Goal: Task Accomplishment & Management: Manage account settings

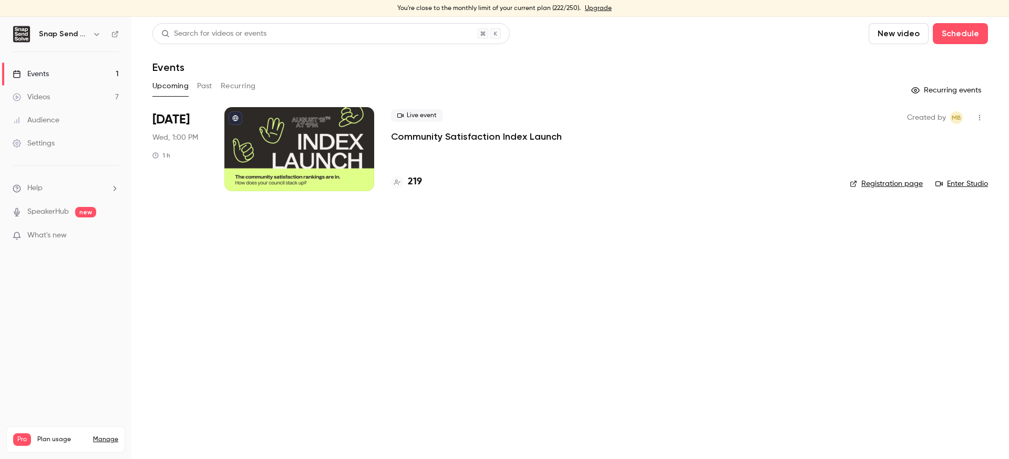
click at [980, 118] on icon "button" at bounding box center [980, 117] width 8 height 7
click at [921, 169] on div "Invite to Studio" at bounding box center [939, 172] width 80 height 11
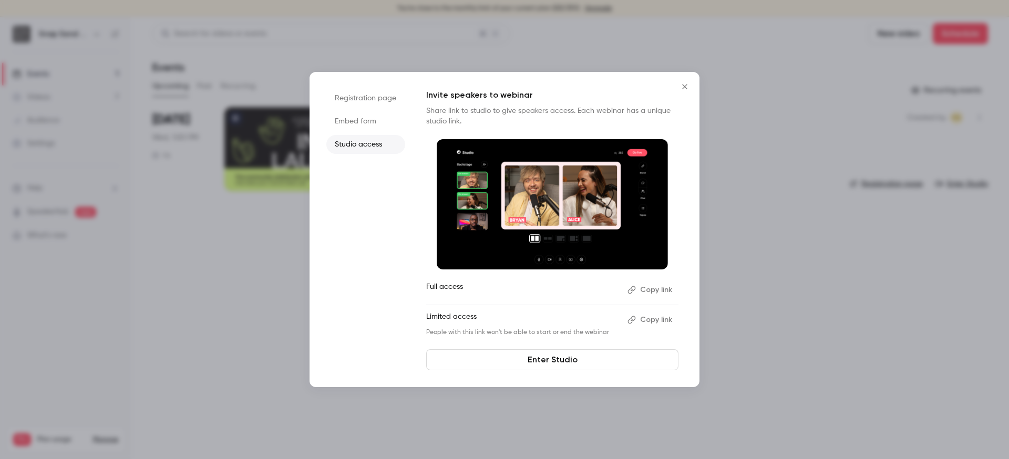
click at [654, 318] on button "Copy link" at bounding box center [650, 320] width 55 height 17
click at [643, 288] on button "Copy link" at bounding box center [650, 290] width 55 height 17
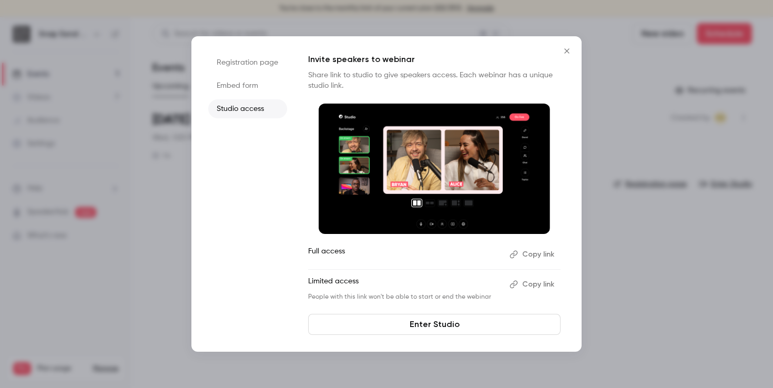
click at [163, 80] on div at bounding box center [386, 194] width 773 height 388
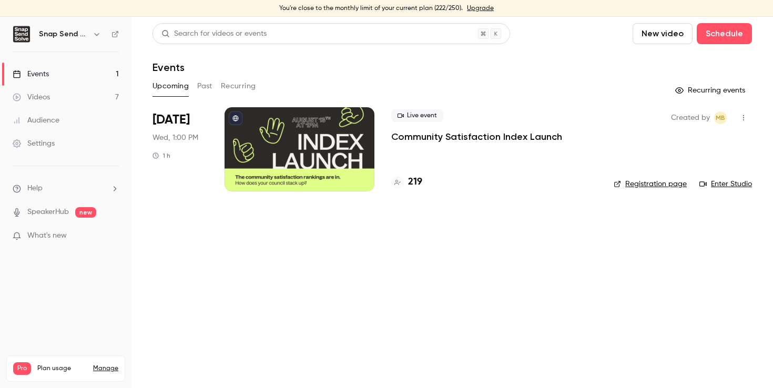
click at [494, 139] on p "Community Satisfaction Index Launch" at bounding box center [476, 136] width 171 height 13
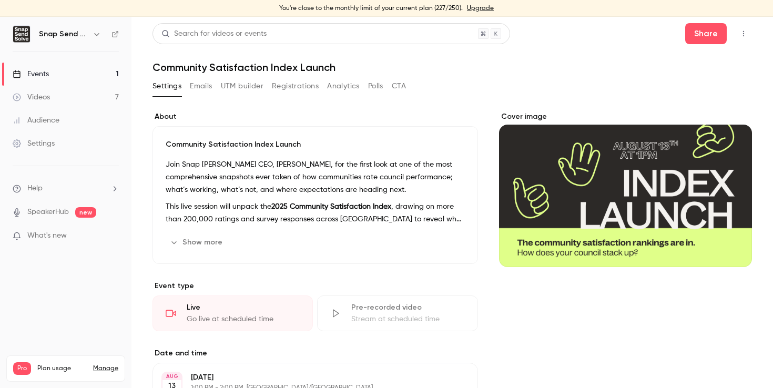
click at [302, 88] on button "Registrations" at bounding box center [295, 86] width 47 height 17
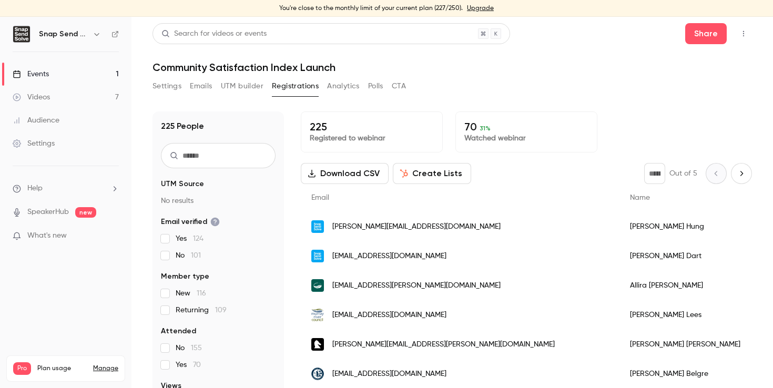
scroll to position [15, 0]
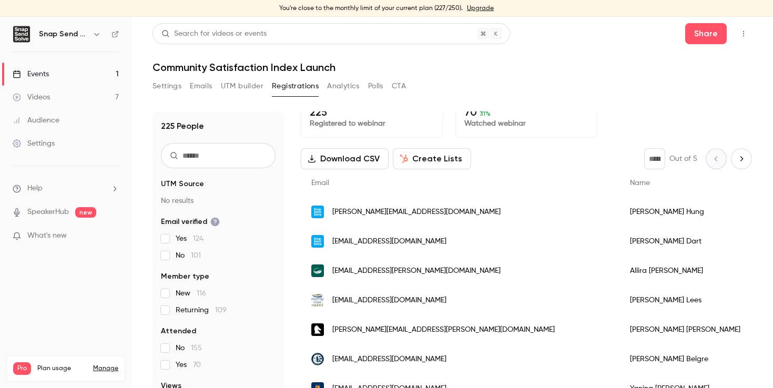
click at [450, 273] on div "[EMAIL_ADDRESS][PERSON_NAME][DOMAIN_NAME]" at bounding box center [460, 270] width 319 height 29
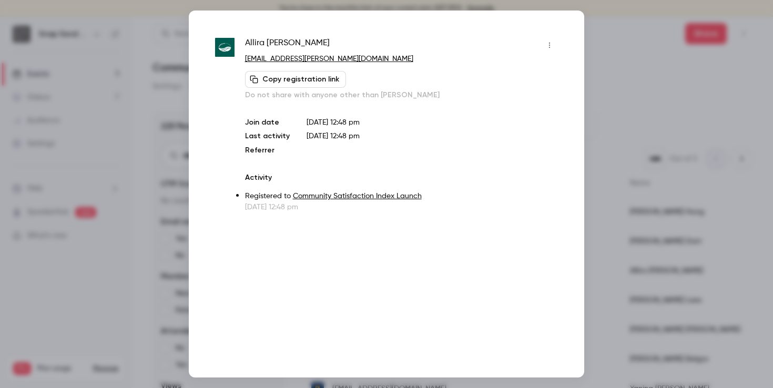
click at [330, 80] on button "Copy registration link" at bounding box center [295, 79] width 101 height 17
click at [633, 105] on div at bounding box center [386, 194] width 773 height 388
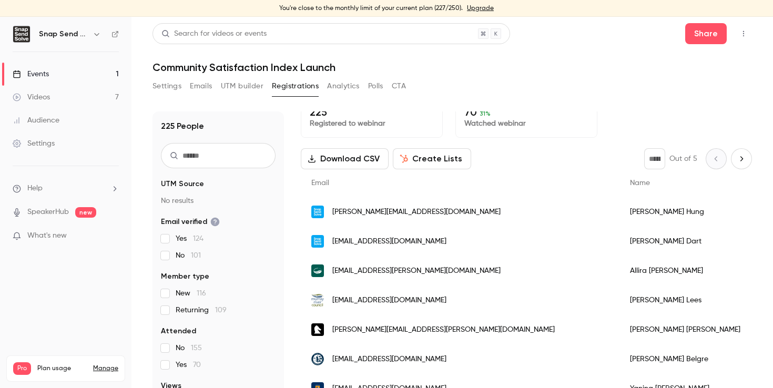
click at [203, 155] on input "text" at bounding box center [218, 155] width 115 height 25
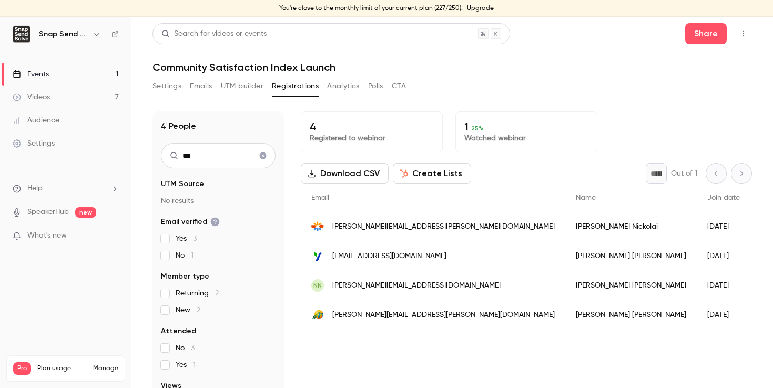
type input "***"
click at [100, 67] on link "Events 1" at bounding box center [65, 74] width 131 height 23
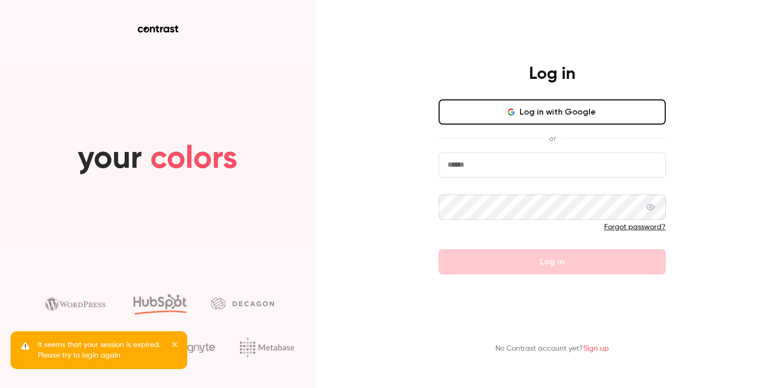
click at [491, 165] on input "email" at bounding box center [551, 164] width 227 height 25
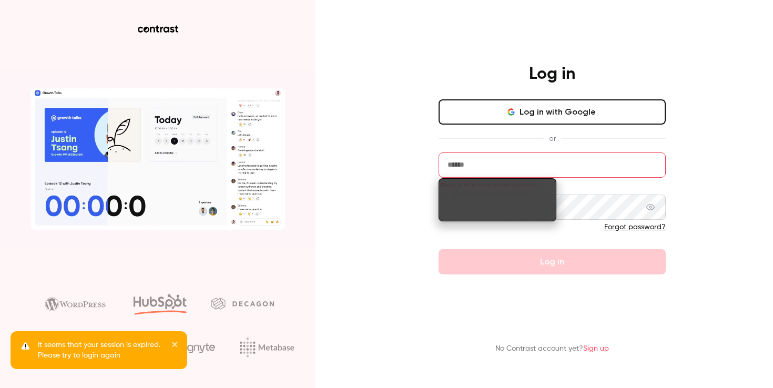
click at [483, 116] on button "Log in with Google" at bounding box center [551, 111] width 227 height 25
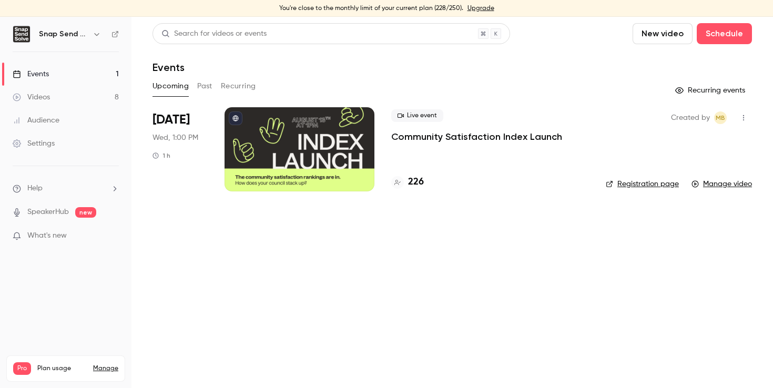
click at [520, 135] on p "Community Satisfaction Index Launch" at bounding box center [476, 136] width 171 height 13
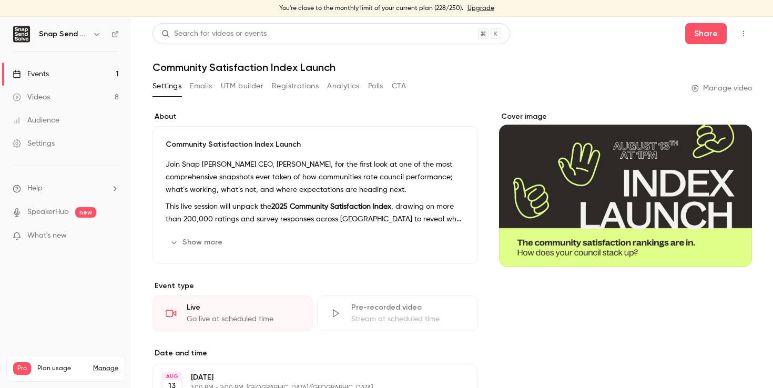
click at [301, 87] on button "Registrations" at bounding box center [295, 86] width 47 height 17
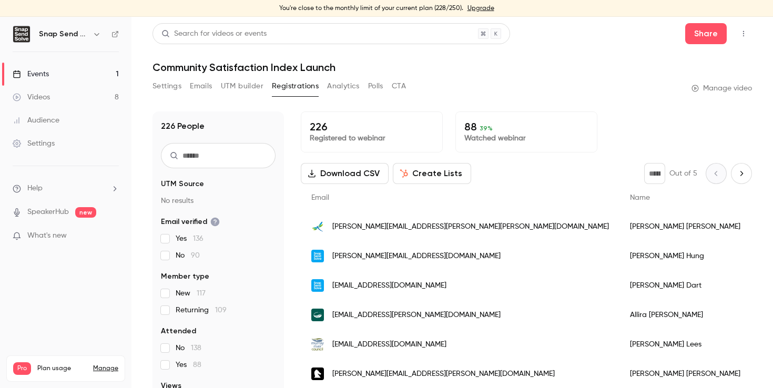
click at [207, 86] on button "Emails" at bounding box center [201, 86] width 22 height 17
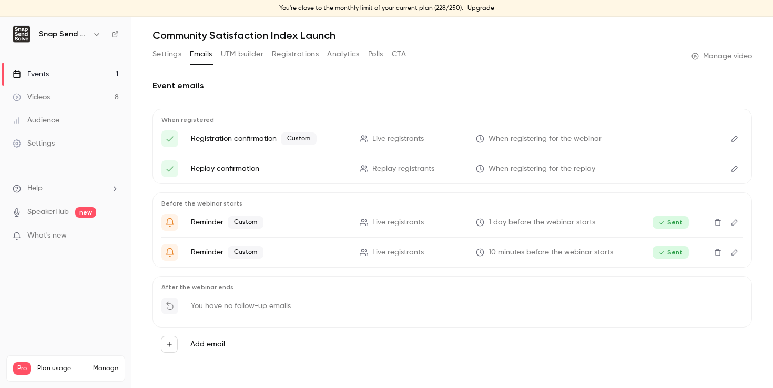
scroll to position [33, 0]
click at [735, 174] on button "Edit" at bounding box center [734, 168] width 17 height 17
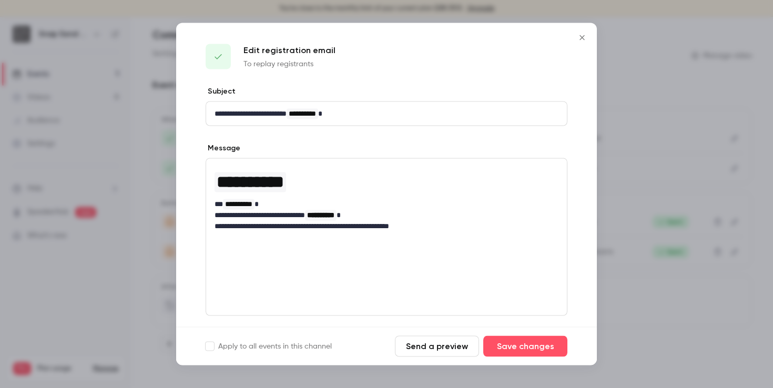
click at [576, 39] on icon "Close" at bounding box center [582, 38] width 13 height 8
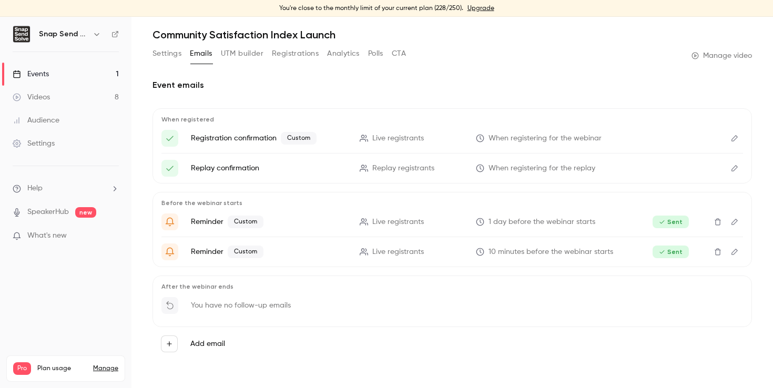
click at [113, 77] on link "Events 1" at bounding box center [65, 74] width 131 height 23
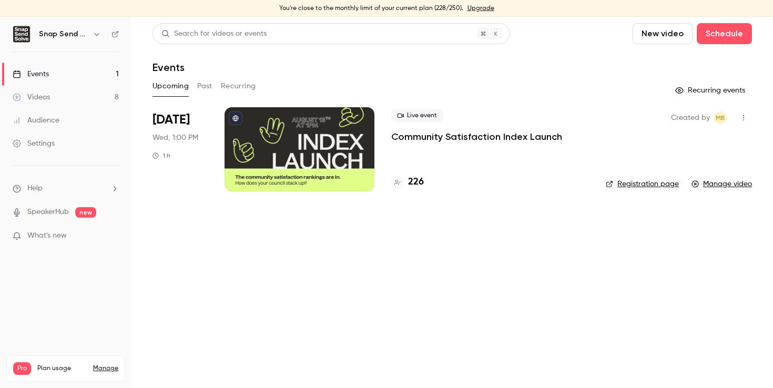
click at [109, 95] on link "Videos 8" at bounding box center [65, 97] width 131 height 23
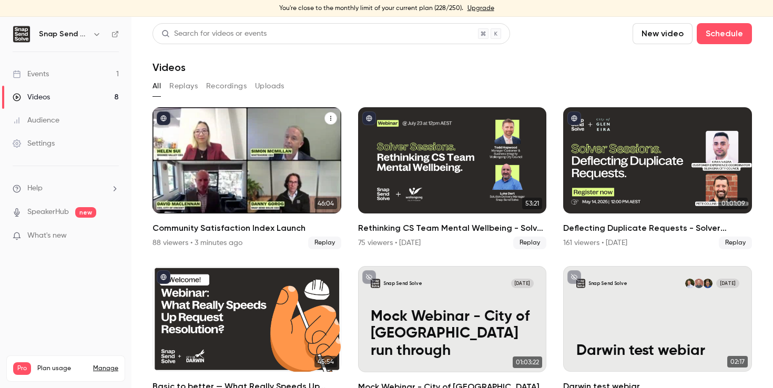
click at [167, 116] on button "published" at bounding box center [164, 118] width 14 height 14
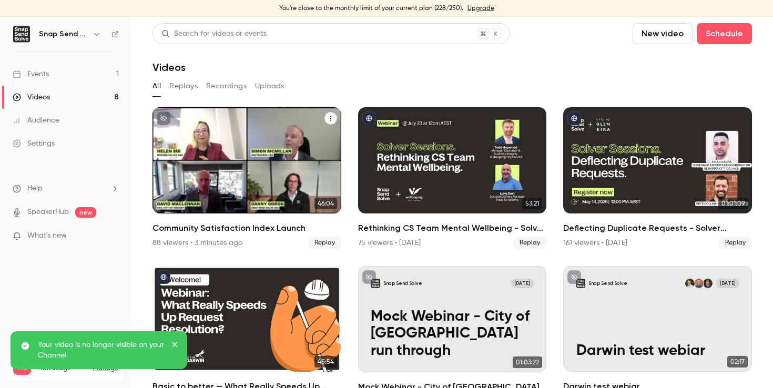
click at [227, 188] on div "Community Satisfaction Index Launch" at bounding box center [246, 160] width 189 height 106
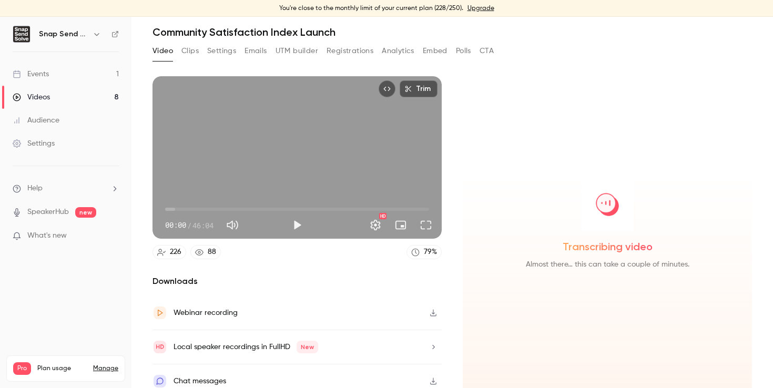
scroll to position [45, 0]
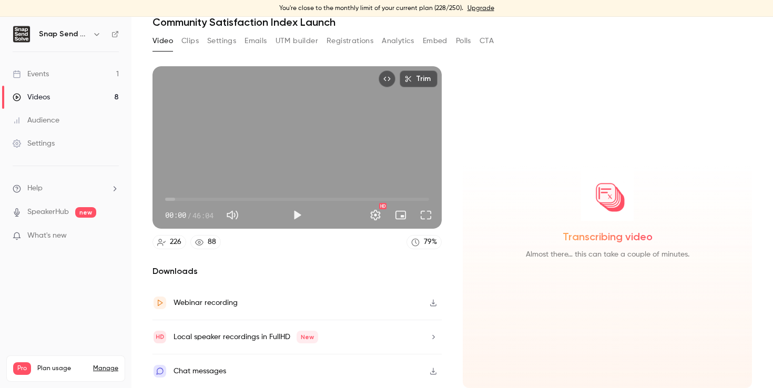
click at [437, 300] on button "button" at bounding box center [433, 302] width 17 height 17
click at [349, 45] on button "Registrations" at bounding box center [349, 41] width 47 height 17
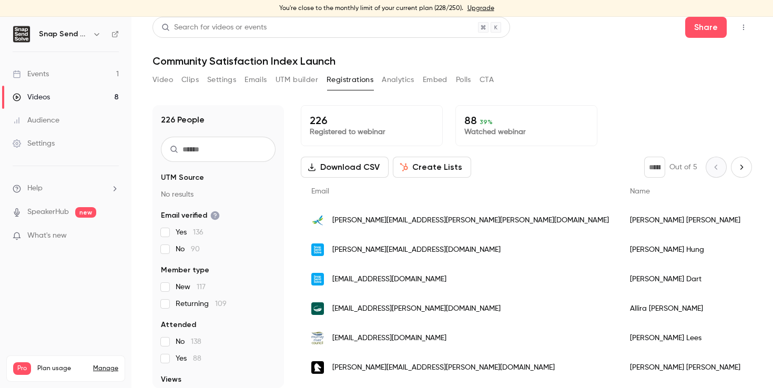
click at [170, 77] on button "Video" at bounding box center [162, 79] width 21 height 17
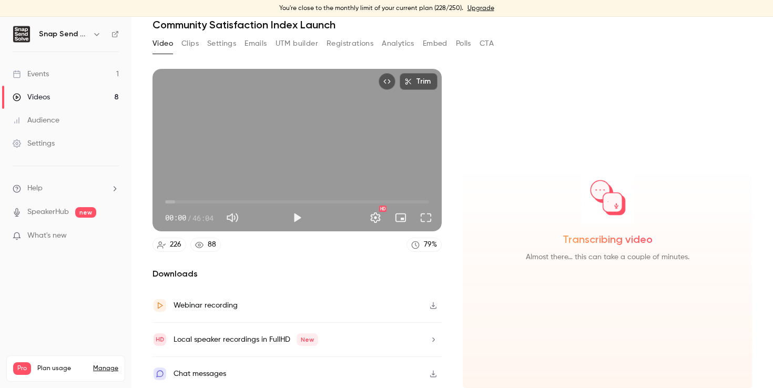
scroll to position [45, 0]
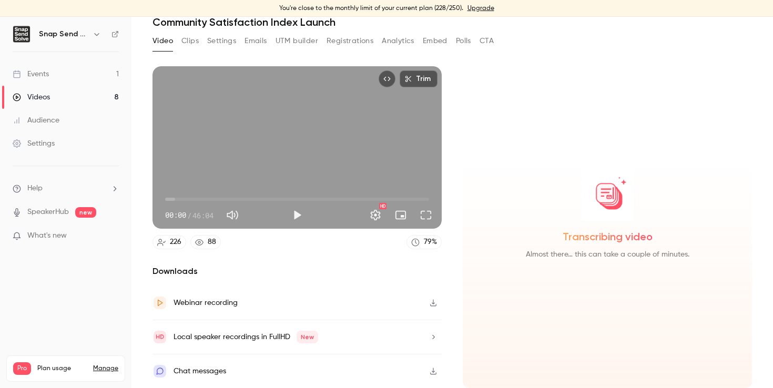
click at [198, 241] on icon at bounding box center [199, 242] width 8 height 8
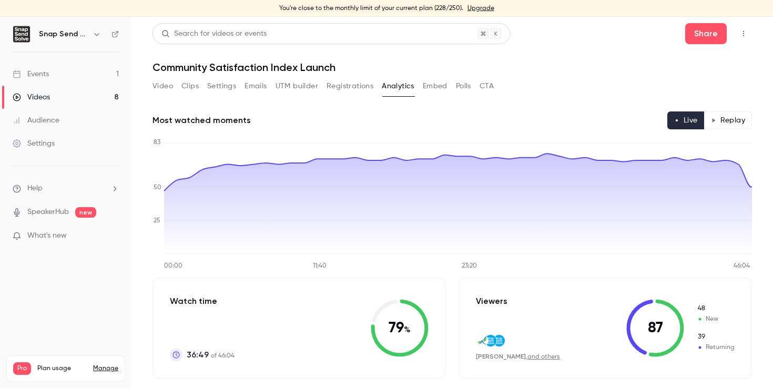
click at [504, 79] on div "Video Clips Settings Emails UTM builder Registrations Analytics Embed Polls CTA" at bounding box center [451, 88] width 599 height 21
click at [162, 85] on button "Video" at bounding box center [162, 86] width 21 height 17
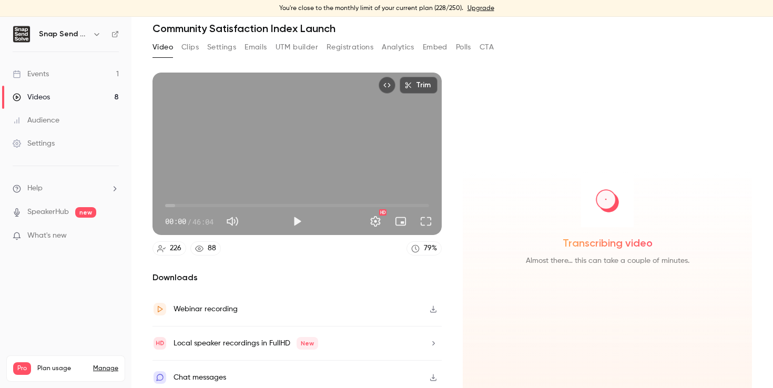
scroll to position [45, 0]
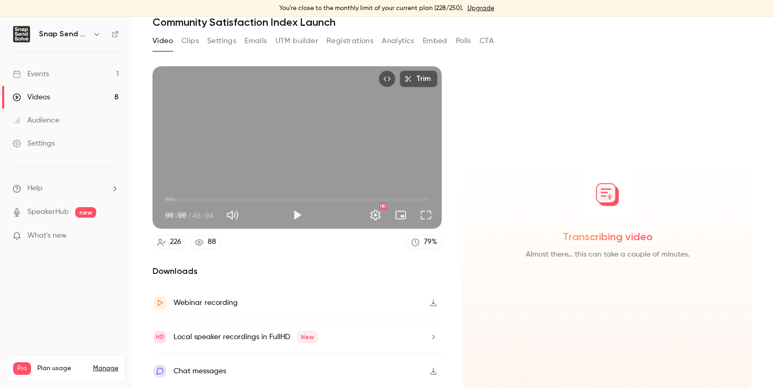
click at [351, 38] on button "Registrations" at bounding box center [349, 41] width 47 height 17
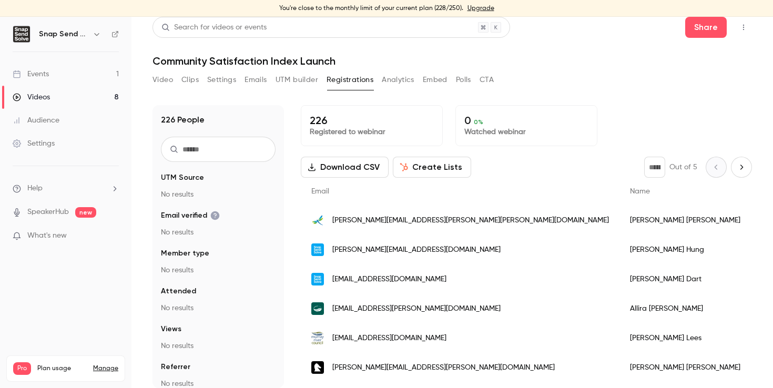
scroll to position [6, 0]
click at [493, 126] on p "88 39 %" at bounding box center [526, 120] width 124 height 13
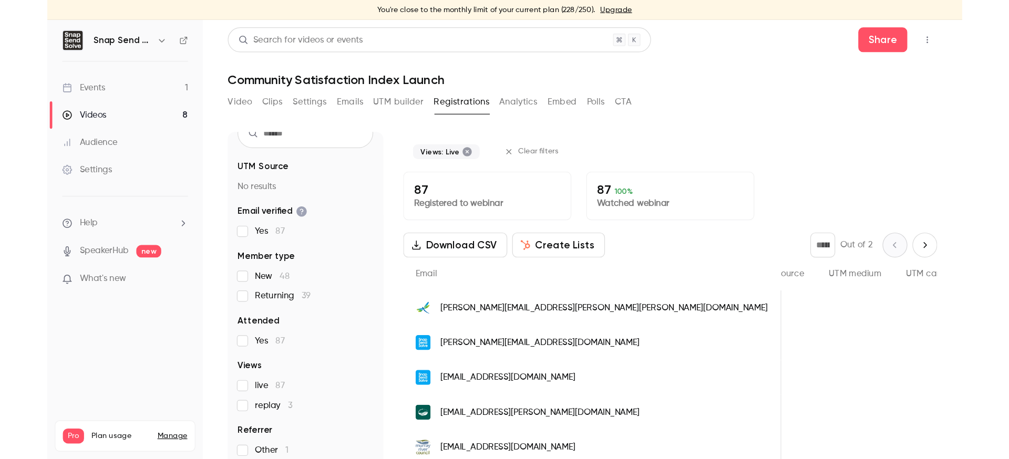
scroll to position [0, 354]
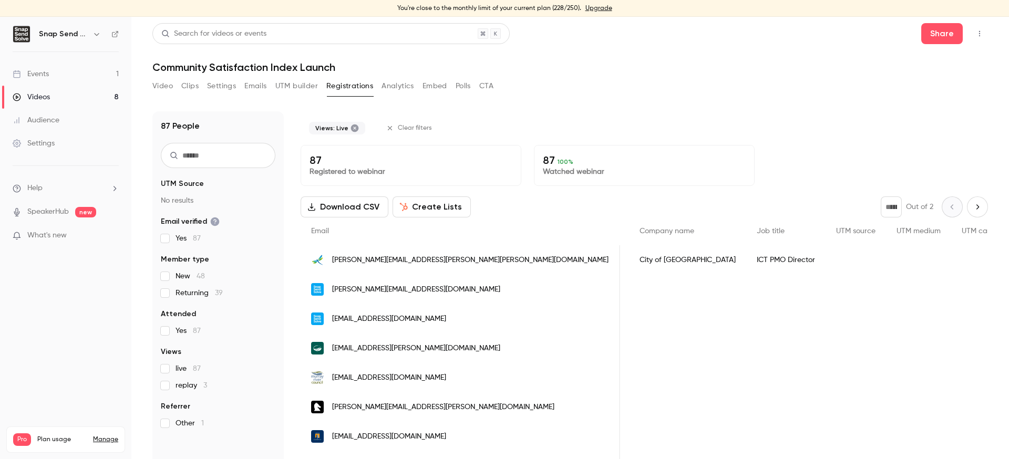
click at [219, 66] on h1 "Community Satisfaction Index Launch" at bounding box center [570, 67] width 836 height 13
copy div "Community Satisfaction Index Launch Video Clips Settings Emails UTM builder Reg…"
